Goal: Information Seeking & Learning: Learn about a topic

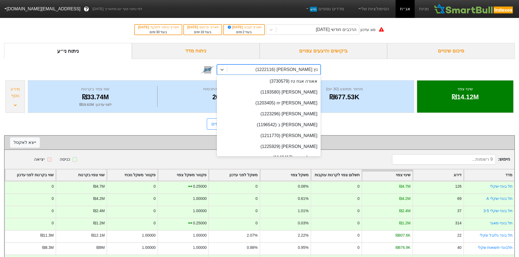
click at [236, 73] on div "נץ [PERSON_NAME] (1222116)" at bounding box center [273, 70] width 93 height 10
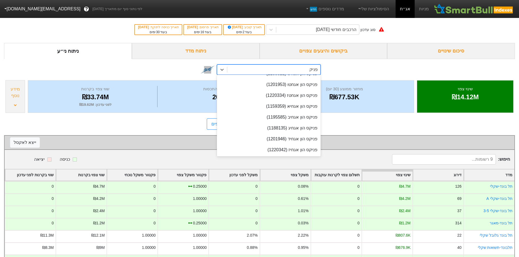
scroll to position [51, 0]
type input "פניקס"
click at [310, 147] on div "פניקס הון אגחיז (1220342)" at bounding box center [269, 150] width 104 height 11
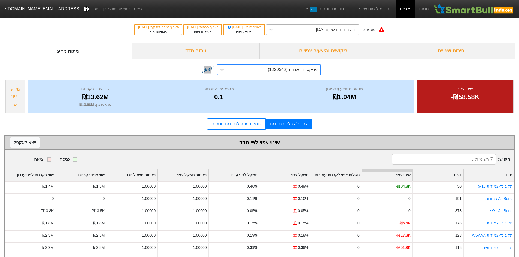
drag, startPoint x: 330, startPoint y: 26, endPoint x: 332, endPoint y: 31, distance: 4.3
click at [330, 26] on div "הרכבים חודשי [DATE]" at bounding box center [336, 29] width 40 height 7
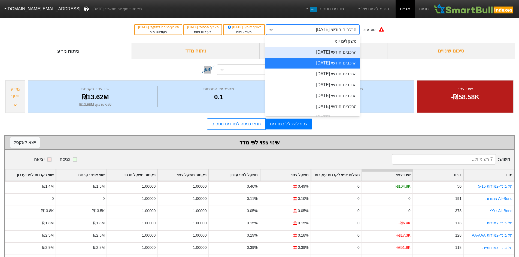
click at [338, 52] on div "הרכבים חודשי [DATE]" at bounding box center [312, 52] width 95 height 11
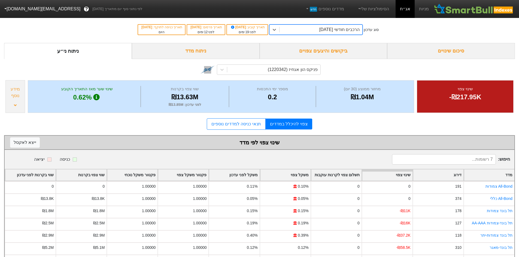
click at [336, 32] on div "הרכבים חודשי [DATE]" at bounding box center [339, 29] width 40 height 7
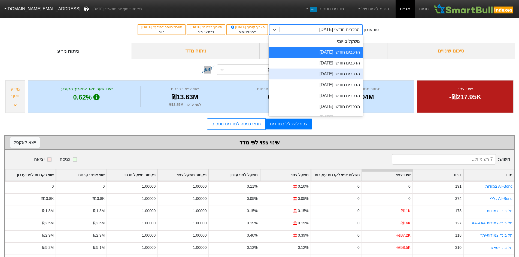
click at [348, 74] on div "הרכבים חודשי [DATE]" at bounding box center [316, 74] width 95 height 11
